Goal: Communication & Community: Answer question/provide support

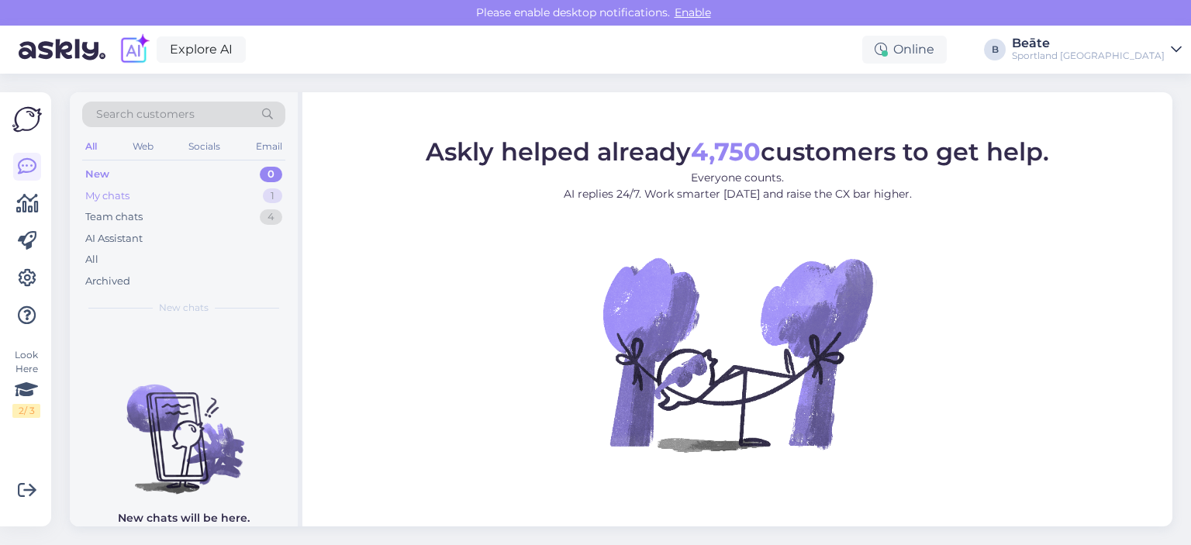
click at [155, 192] on div "My chats 1" at bounding box center [183, 196] width 203 height 22
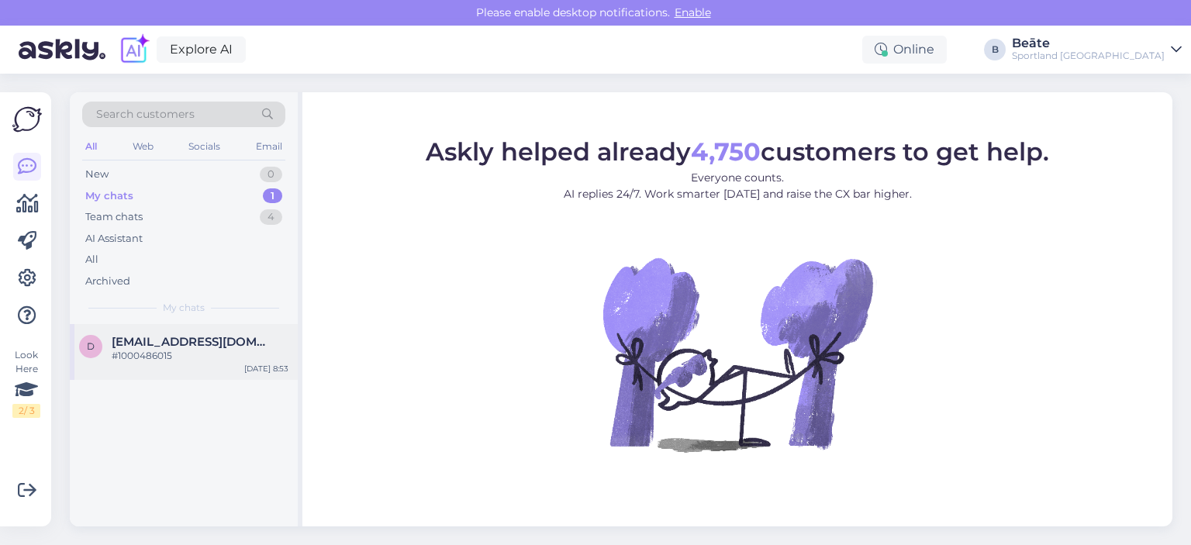
click at [156, 353] on div "#1000486015" at bounding box center [200, 356] width 177 height 14
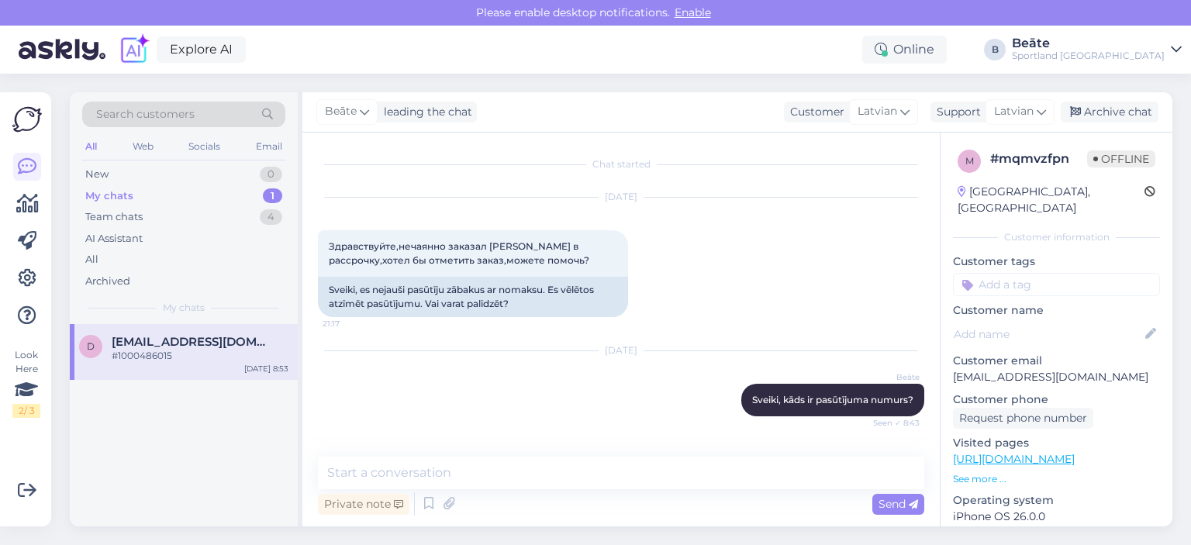
scroll to position [57, 0]
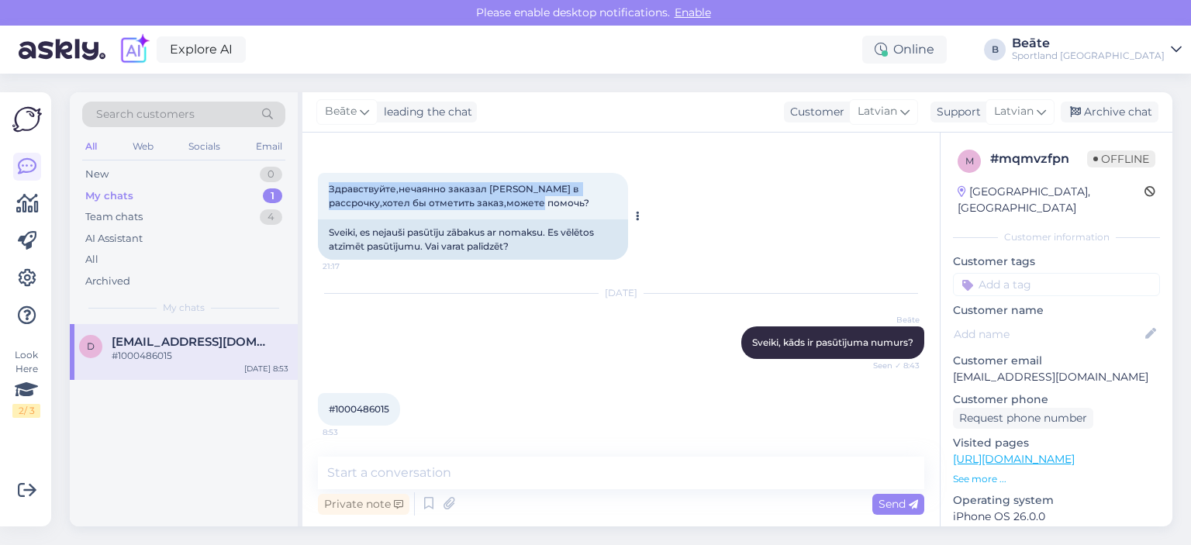
drag, startPoint x: 512, startPoint y: 198, endPoint x: 326, endPoint y: 188, distance: 186.3
click at [326, 188] on div "Здравствуйте,нечаянно заказал [PERSON_NAME] в рассрочку,хотел бы отметить заказ…" at bounding box center [473, 196] width 310 height 47
copy span "Здравствуйте,нечаянно заказал [PERSON_NAME] в рассрочку,хотел бы отметить заказ…"
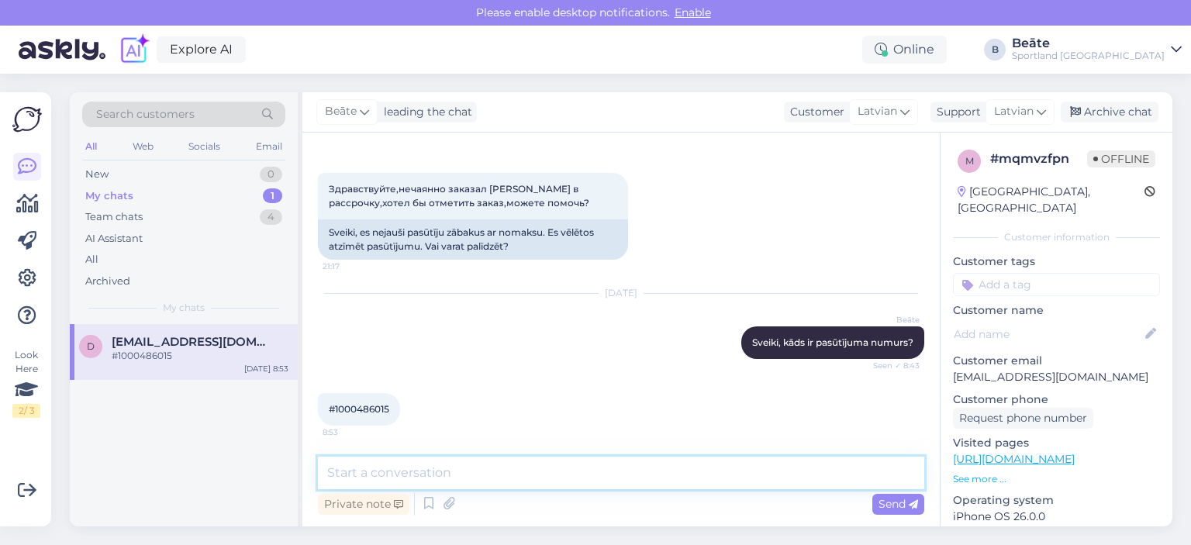
click at [452, 486] on textarea at bounding box center [621, 473] width 606 height 33
type textarea "Atcēlām Jums šo pasūtījumu."
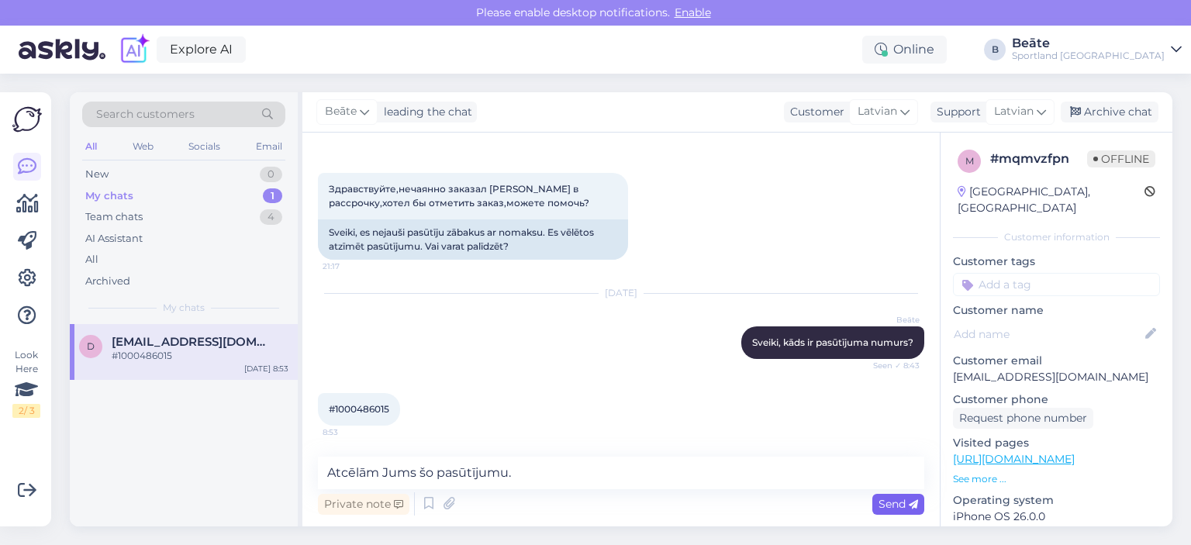
click at [893, 502] on span "Send" at bounding box center [898, 504] width 40 height 14
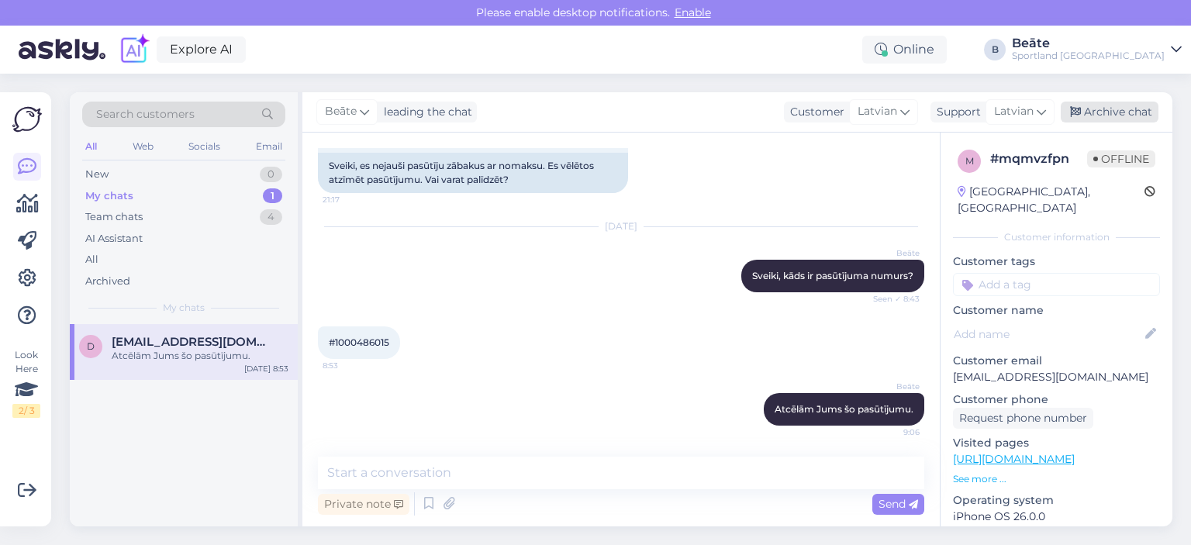
click at [1097, 108] on div "Archive chat" at bounding box center [1110, 112] width 98 height 21
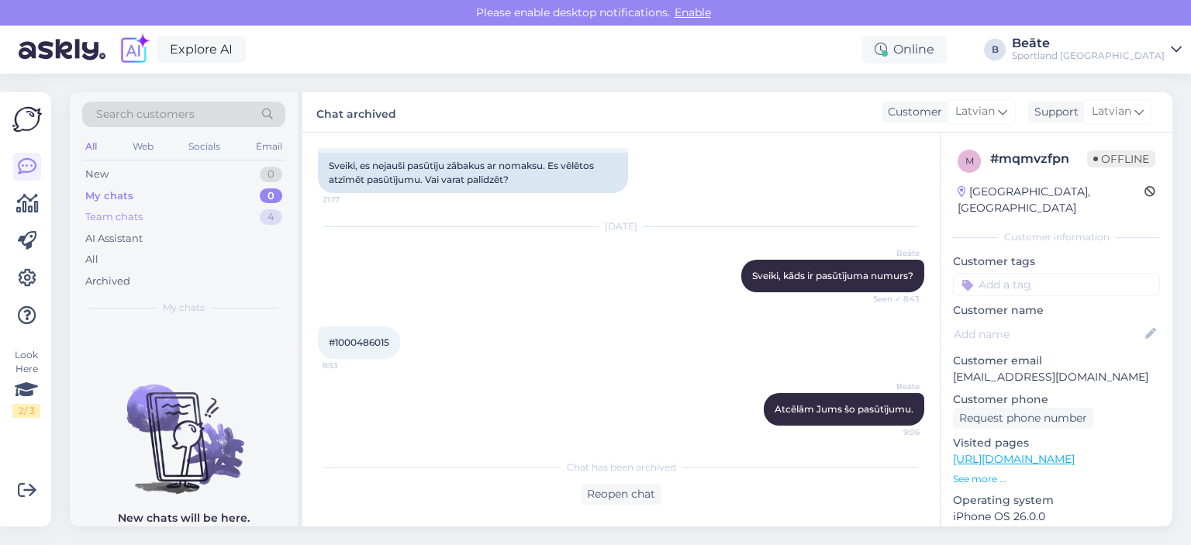
click at [112, 210] on div "Team chats" at bounding box center [113, 217] width 57 height 16
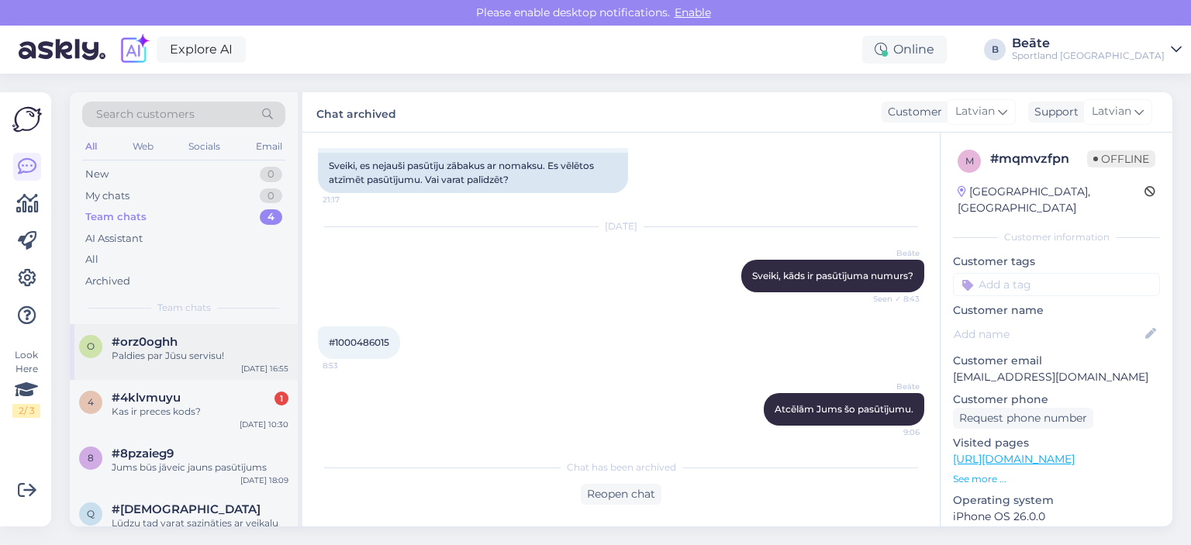
click at [178, 362] on div "Paldies par Jūsu servisu!" at bounding box center [200, 356] width 177 height 14
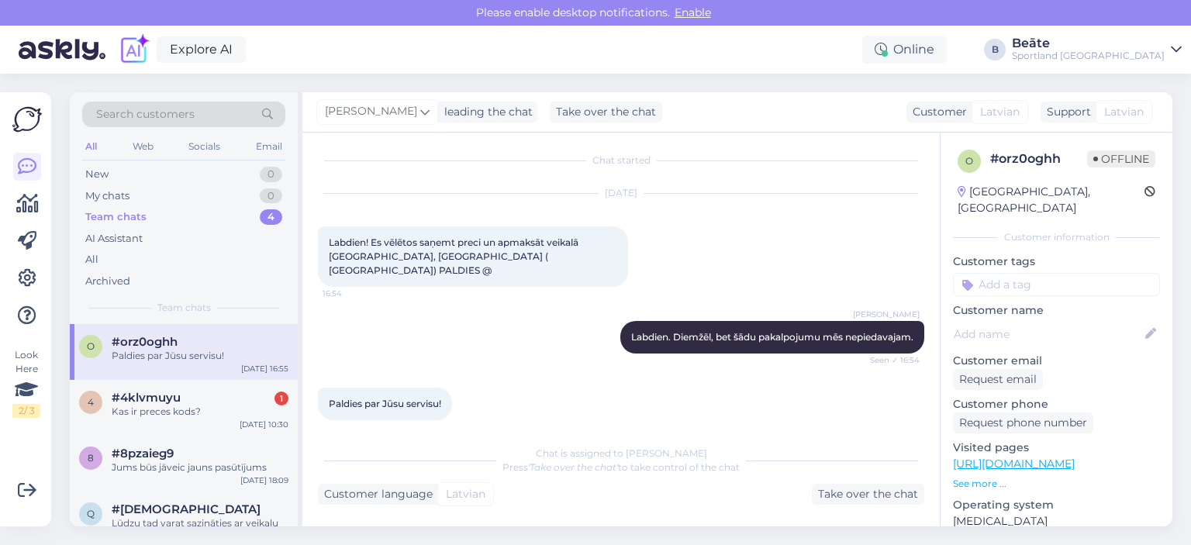
scroll to position [3, 0]
click at [852, 492] on div "Take over the chat" at bounding box center [868, 494] width 112 height 21
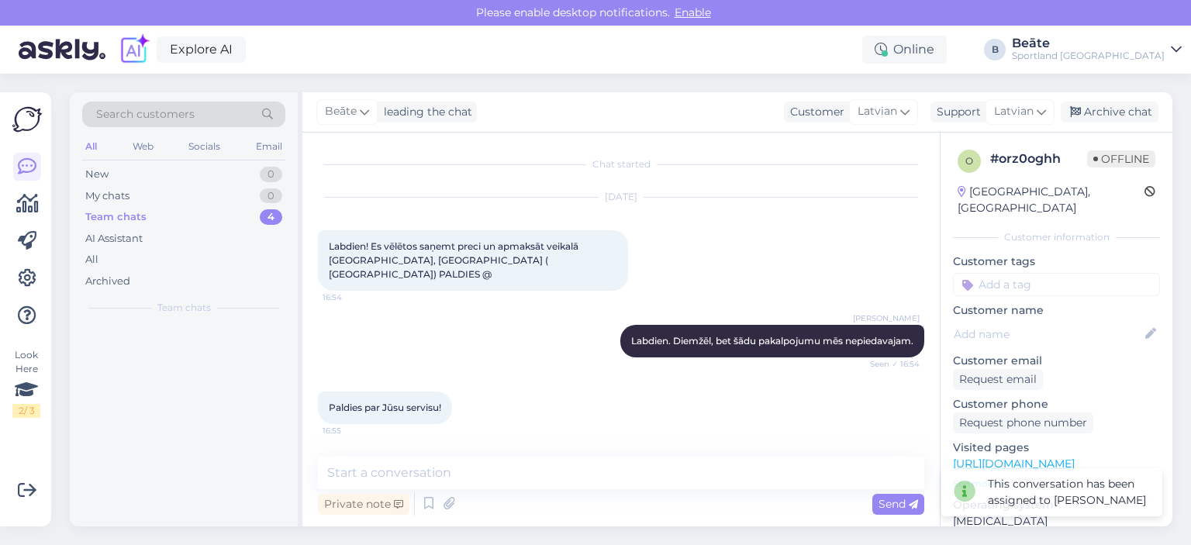
scroll to position [0, 0]
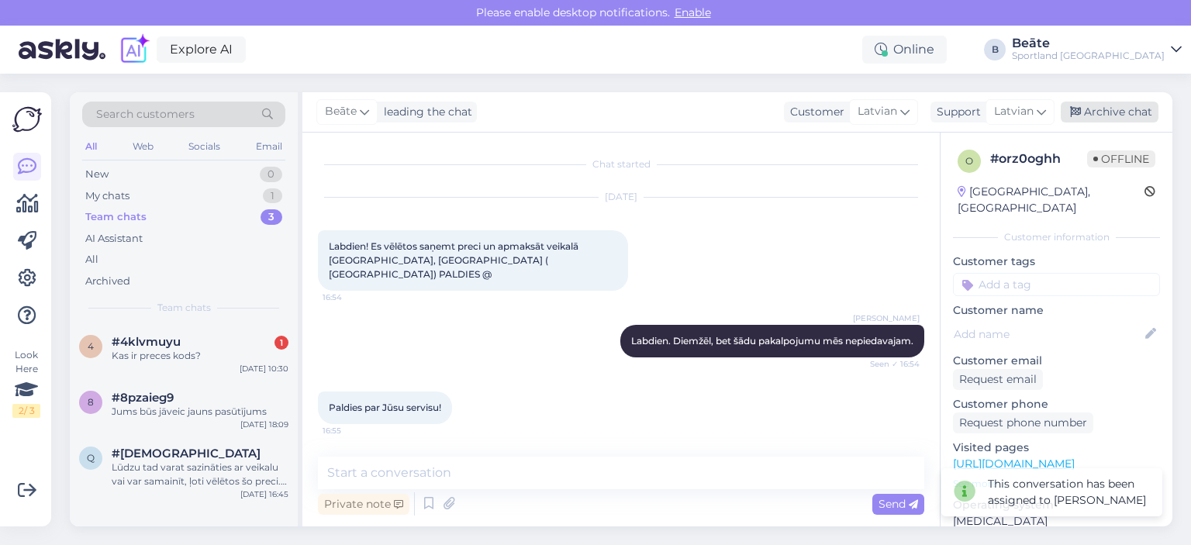
click at [1112, 109] on div "Archive chat" at bounding box center [1110, 112] width 98 height 21
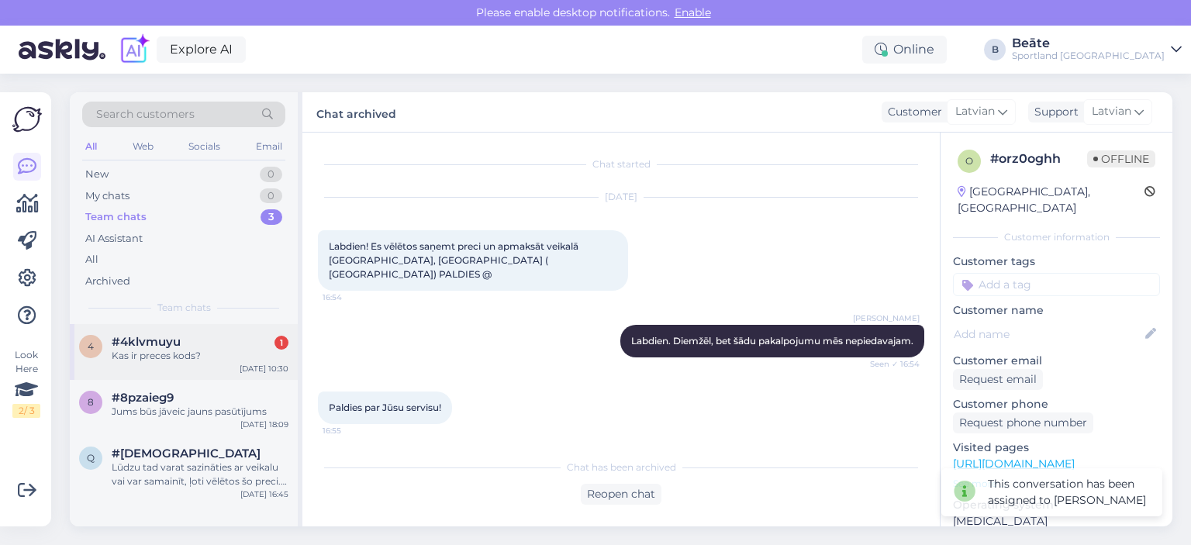
click at [174, 353] on div "Kas ir preces kods?" at bounding box center [200, 356] width 177 height 14
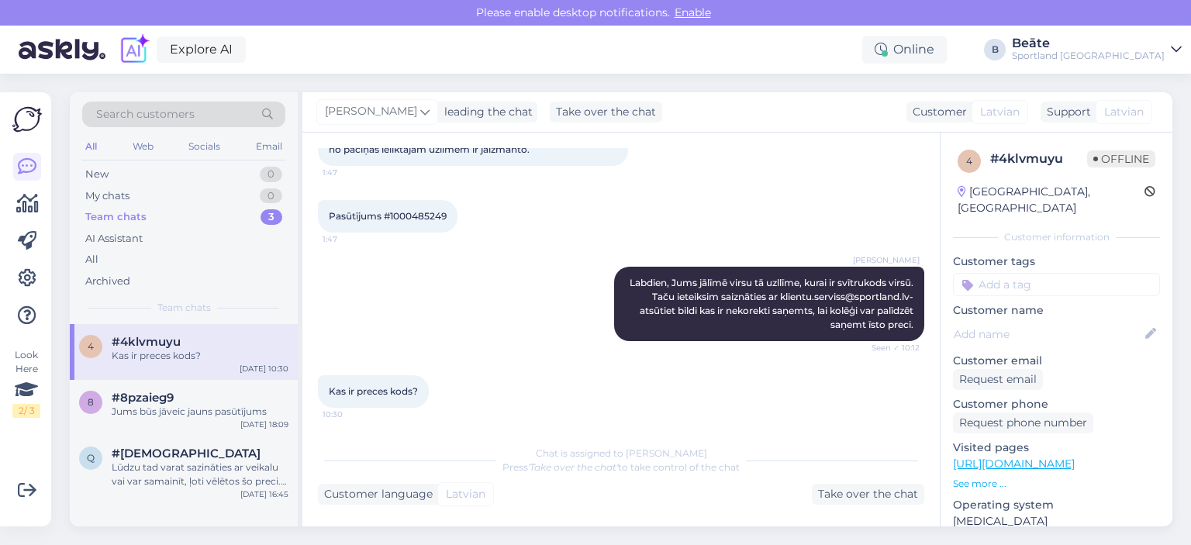
scroll to position [126, 0]
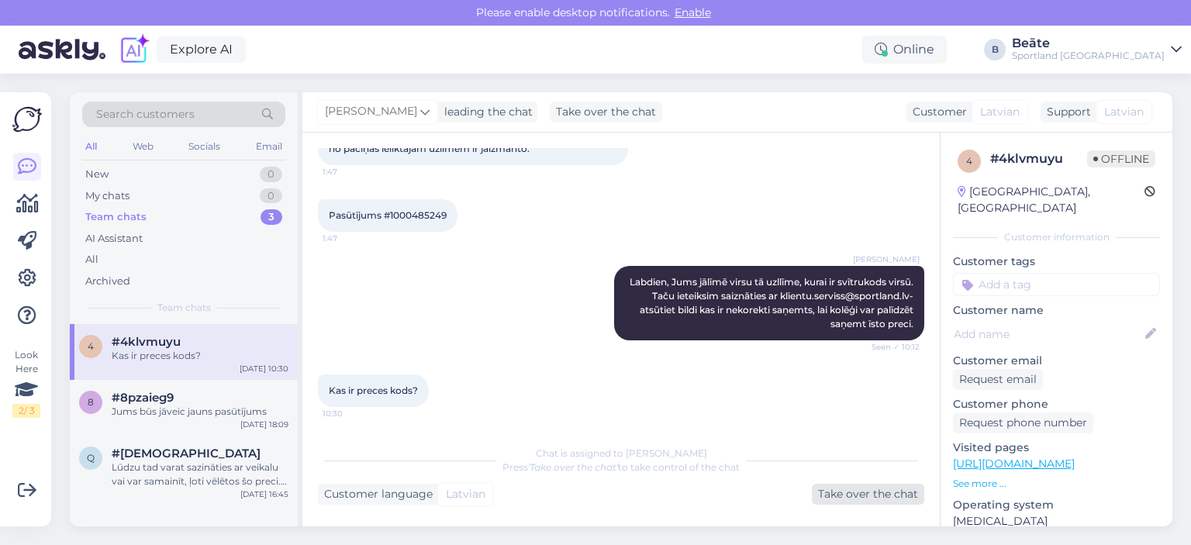
click at [847, 489] on div "Take over the chat" at bounding box center [868, 494] width 112 height 21
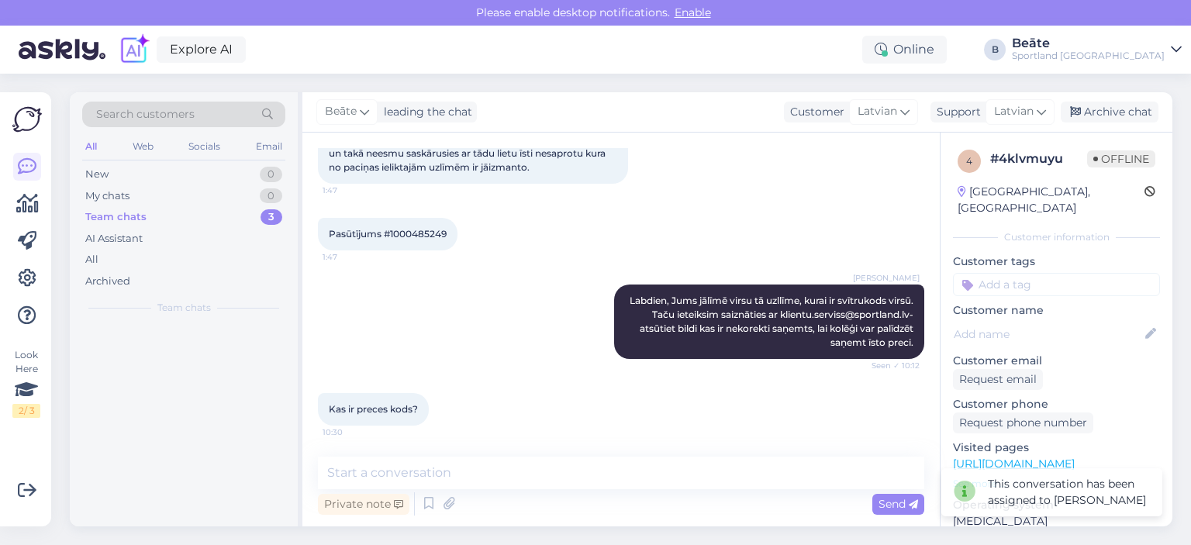
scroll to position [107, 0]
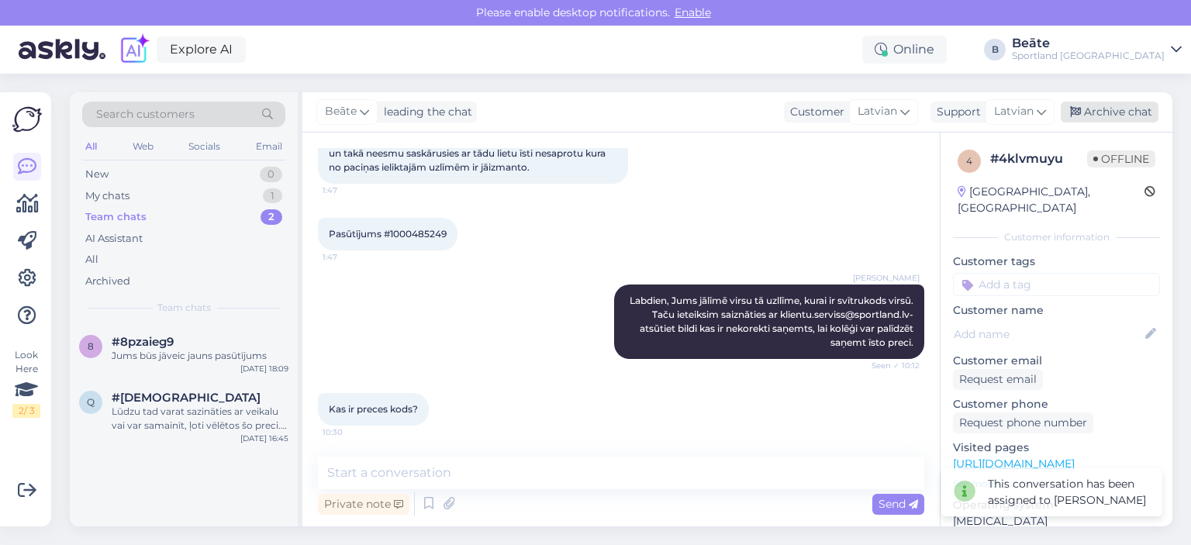
click at [1130, 115] on div "Archive chat" at bounding box center [1110, 112] width 98 height 21
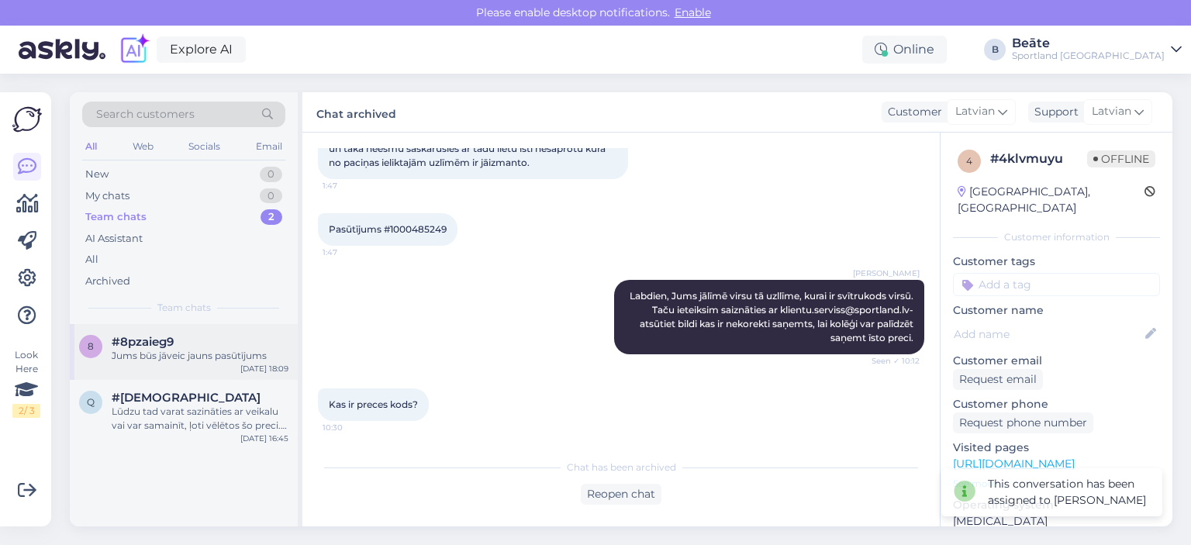
click at [257, 350] on div "Jums būs jāveic jauns pasūtījums" at bounding box center [200, 356] width 177 height 14
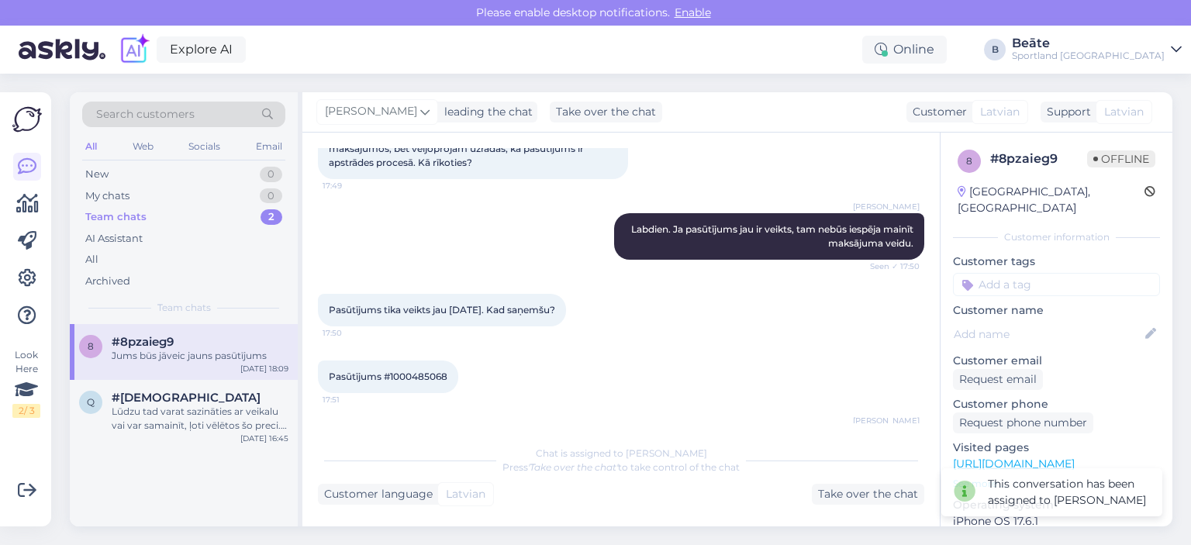
scroll to position [245, 0]
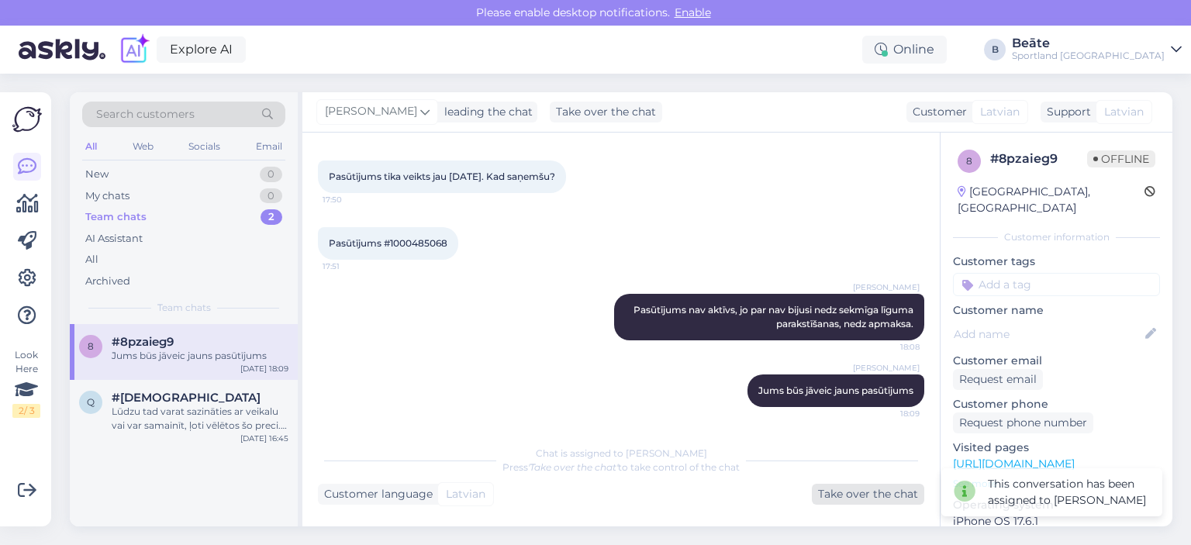
click at [847, 491] on div "Take over the chat" at bounding box center [868, 494] width 112 height 21
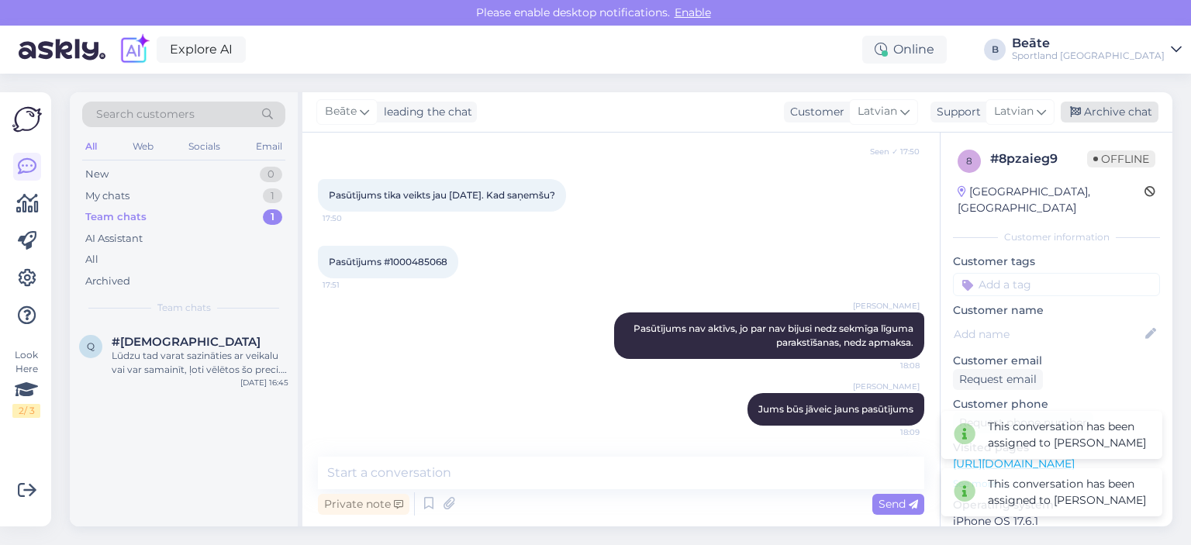
drag, startPoint x: 1109, startPoint y: 119, endPoint x: 1097, endPoint y: 118, distance: 11.7
click at [1109, 117] on div "Archive chat" at bounding box center [1110, 112] width 98 height 21
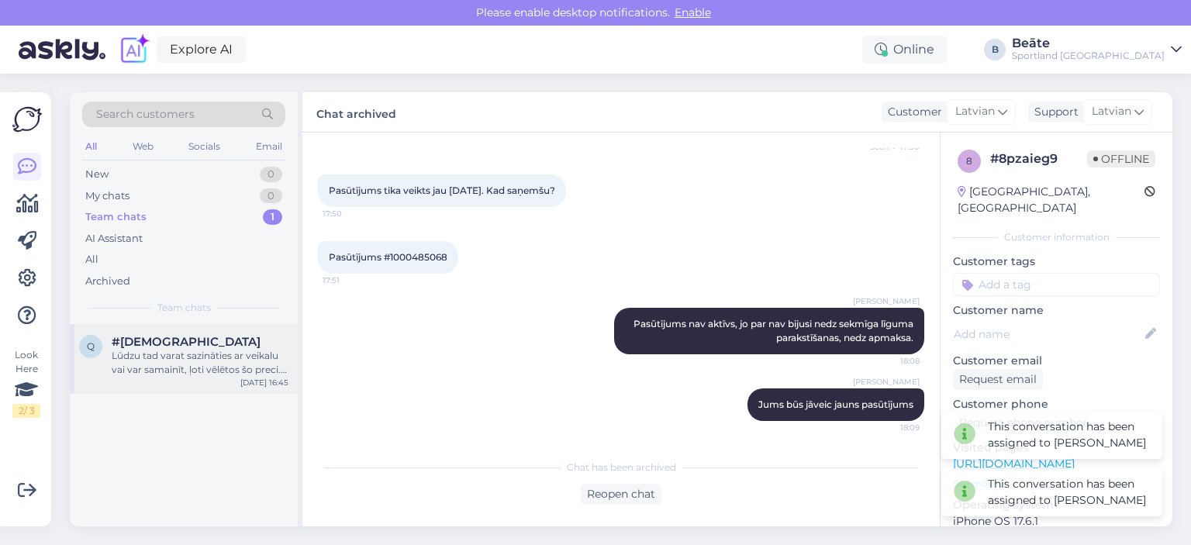
click at [149, 368] on div "Lūdzu tad varat sazināties ar veikalu vai var samainīt, ļoti vēlētos šo preci. …" at bounding box center [200, 363] width 177 height 28
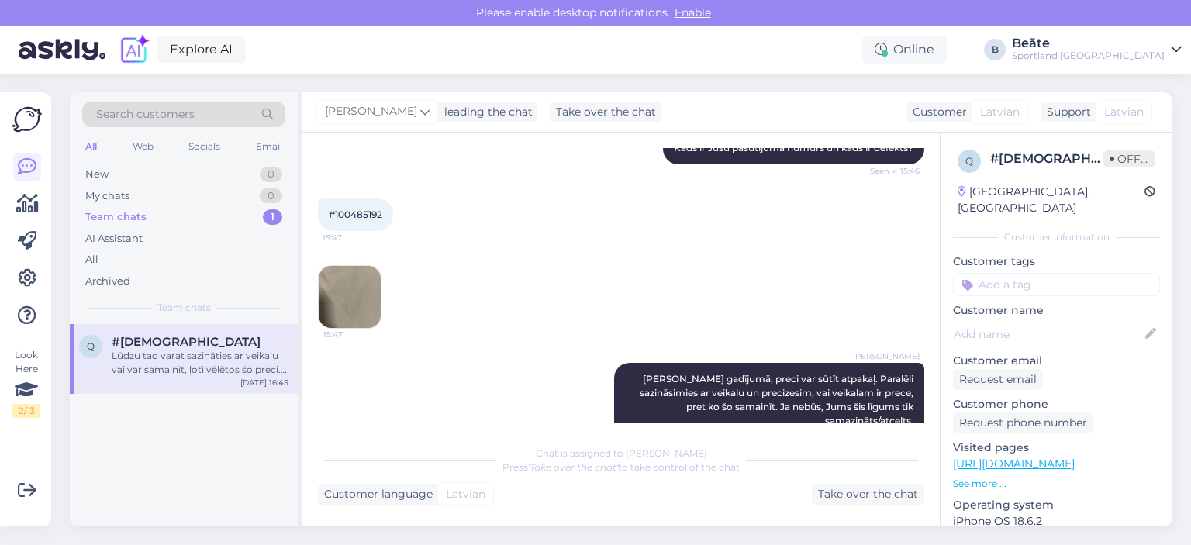
scroll to position [357, 0]
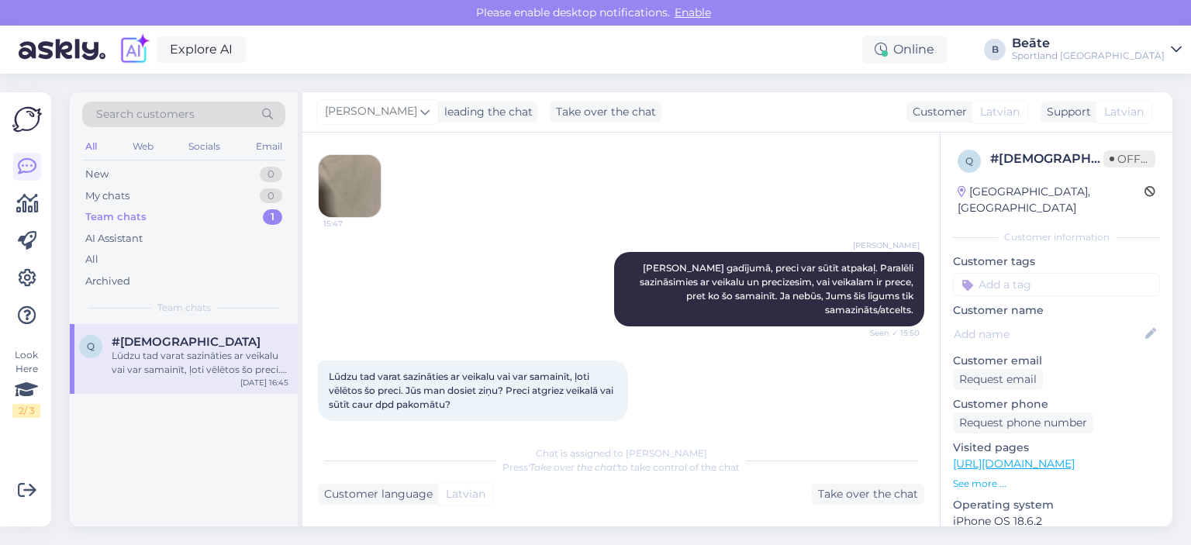
click at [356, 185] on img at bounding box center [350, 186] width 62 height 62
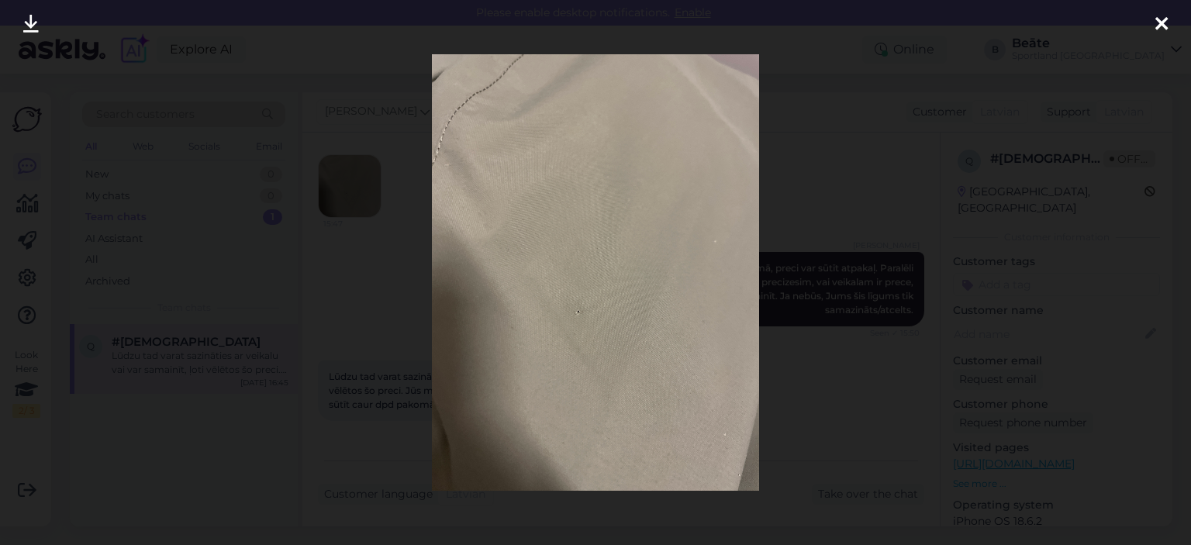
click at [865, 218] on div at bounding box center [595, 272] width 1191 height 545
